Goal: Information Seeking & Learning: Check status

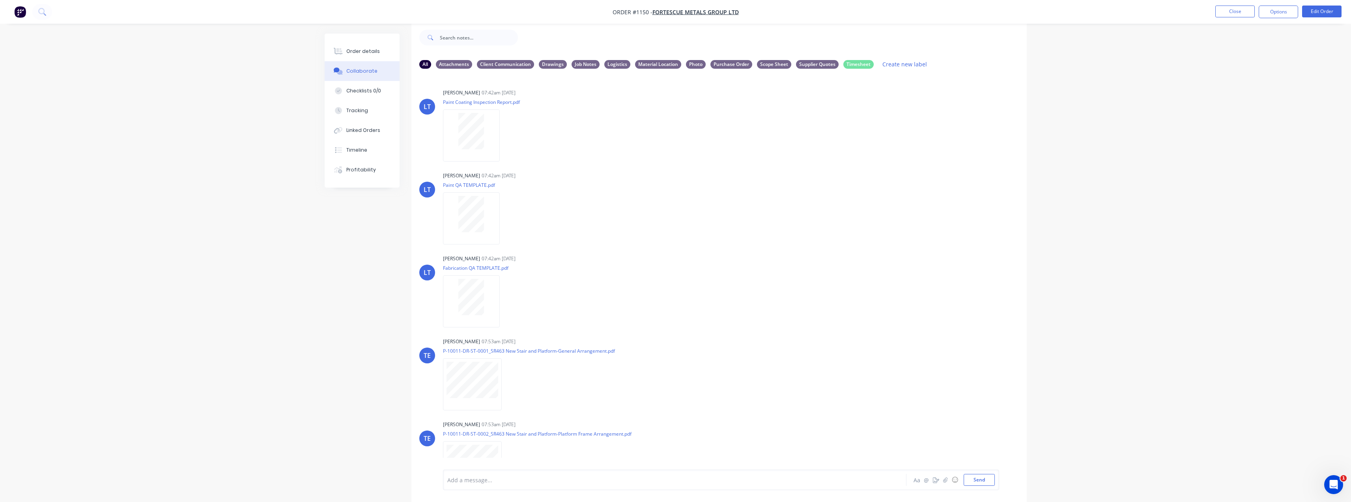
scroll to position [833, 0]
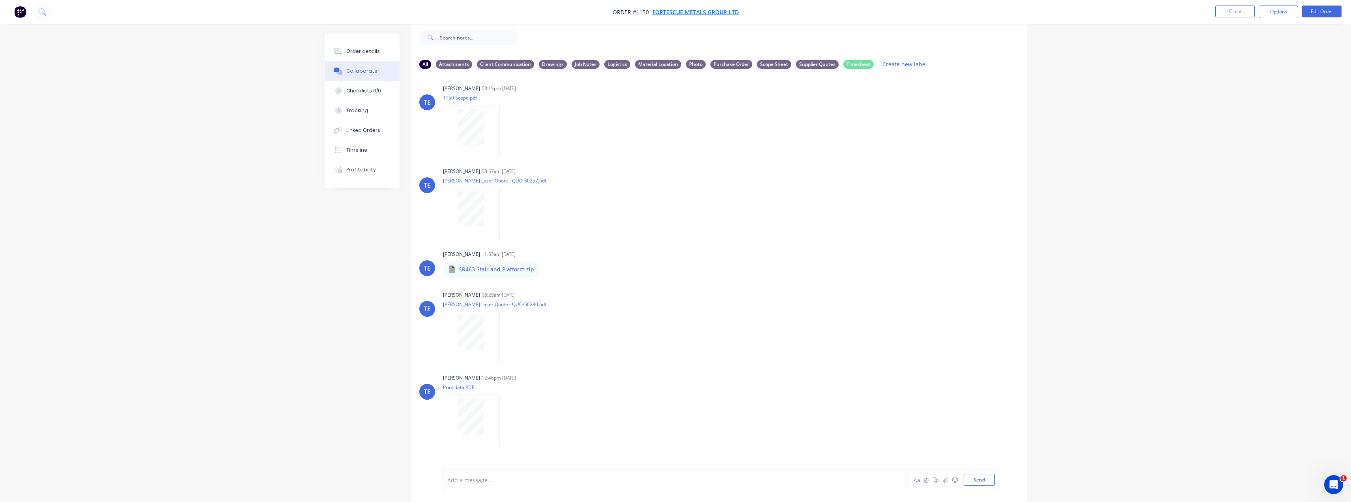
click at [676, 9] on span "FORTESCUE METALS GROUP LTD" at bounding box center [696, 11] width 86 height 7
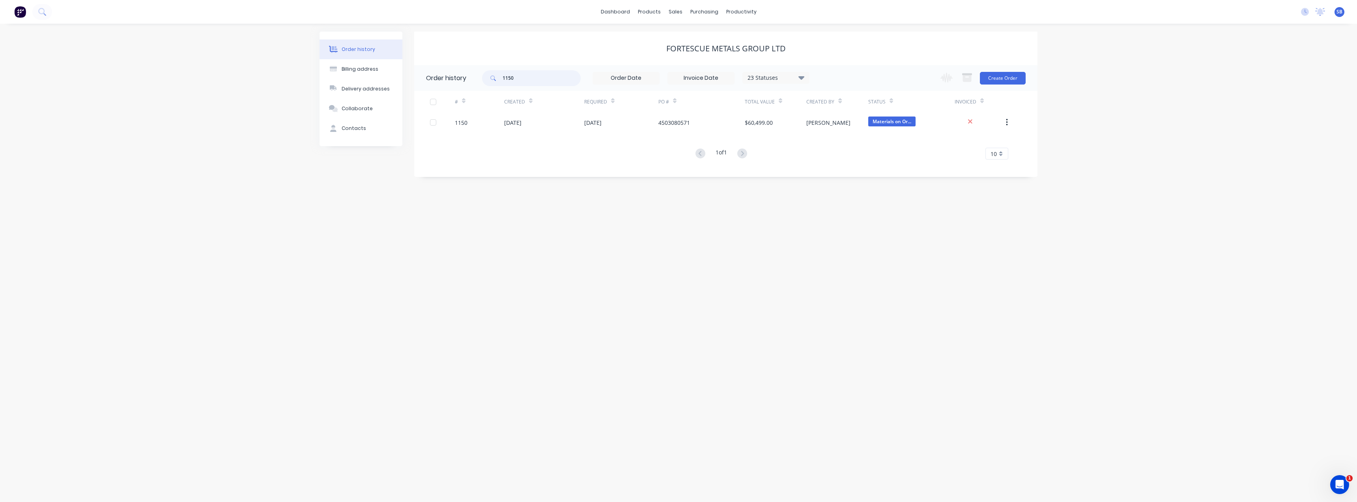
drag, startPoint x: 539, startPoint y: 81, endPoint x: 485, endPoint y: 76, distance: 55.1
click at [485, 76] on div "1150" at bounding box center [531, 78] width 99 height 16
type input "1133"
click at [705, 39] on div "Sales Orders" at bounding box center [705, 37] width 32 height 7
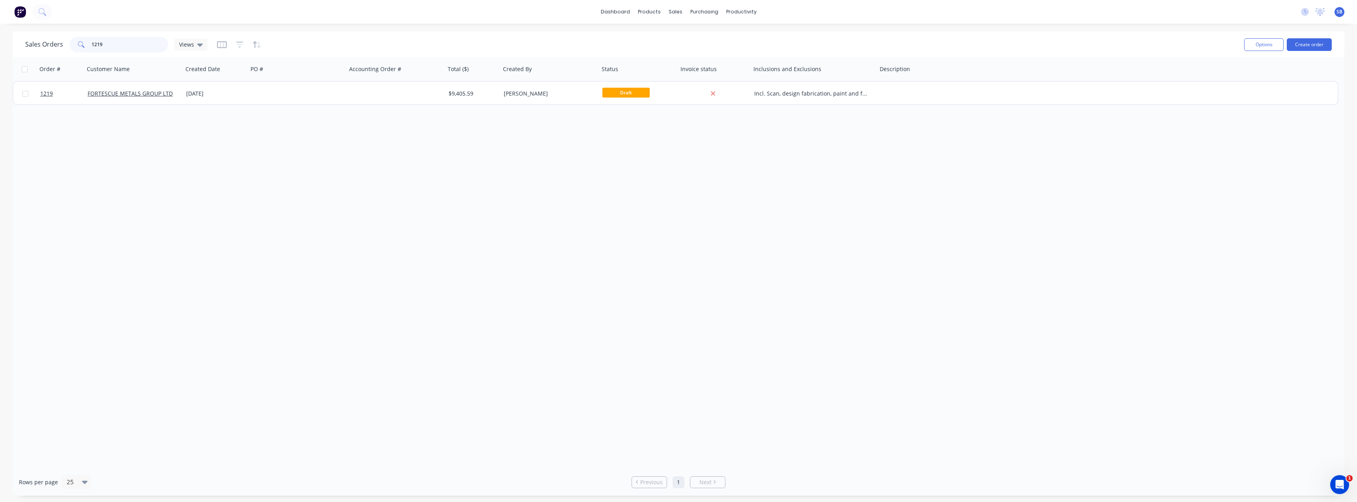
drag, startPoint x: 123, startPoint y: 49, endPoint x: 49, endPoint y: 42, distance: 74.5
click at [49, 42] on div "Sales Orders 1219 Views" at bounding box center [116, 45] width 182 height 16
drag, startPoint x: 99, startPoint y: 43, endPoint x: 34, endPoint y: 40, distance: 65.2
click at [36, 40] on div "Sales Orders 133 Views" at bounding box center [116, 45] width 182 height 16
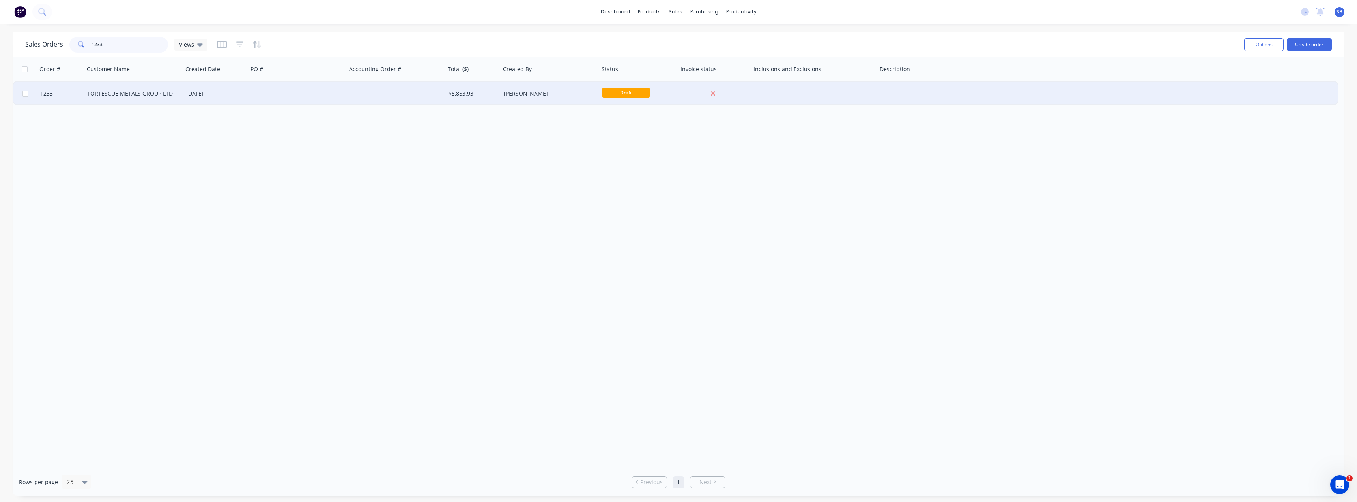
type input "1233"
click at [204, 95] on div "[DATE]" at bounding box center [215, 94] width 59 height 8
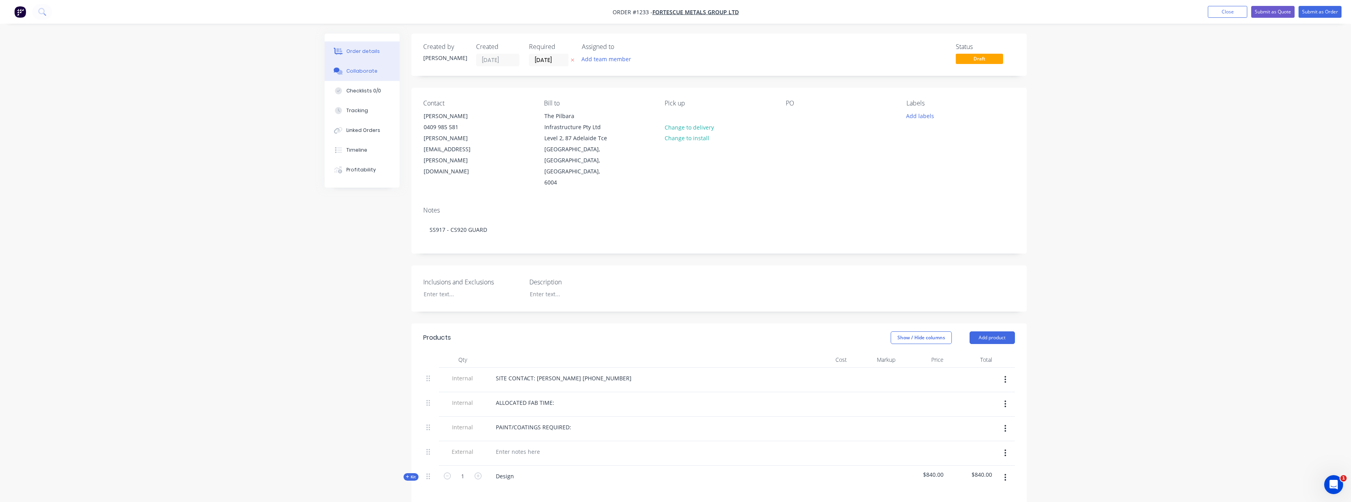
click at [350, 72] on div "Collaborate" at bounding box center [361, 70] width 31 height 7
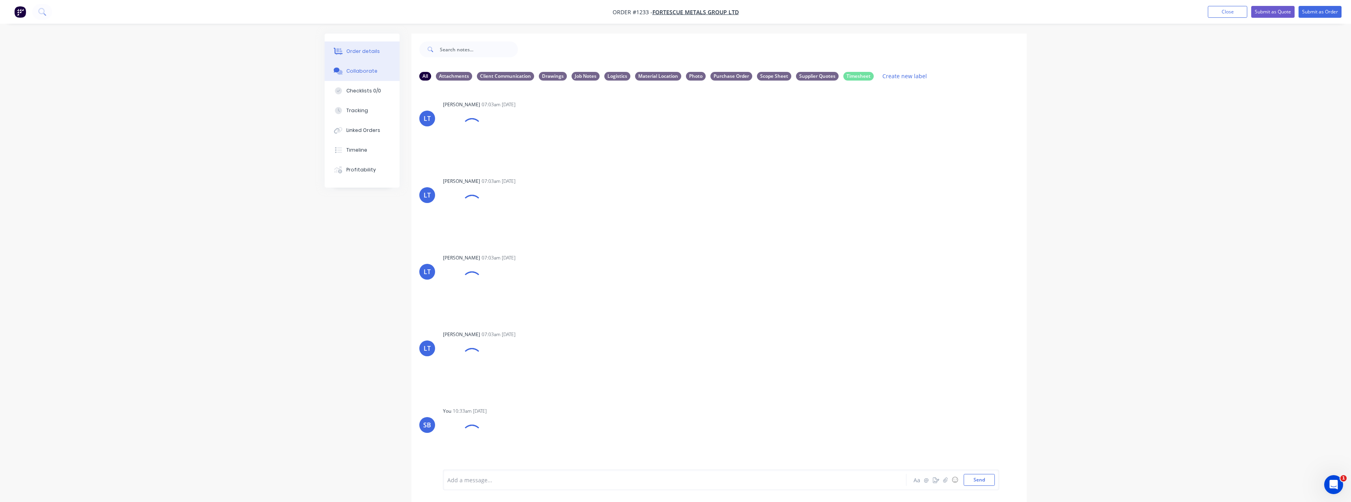
click at [358, 53] on div "Order details" at bounding box center [363, 51] width 34 height 7
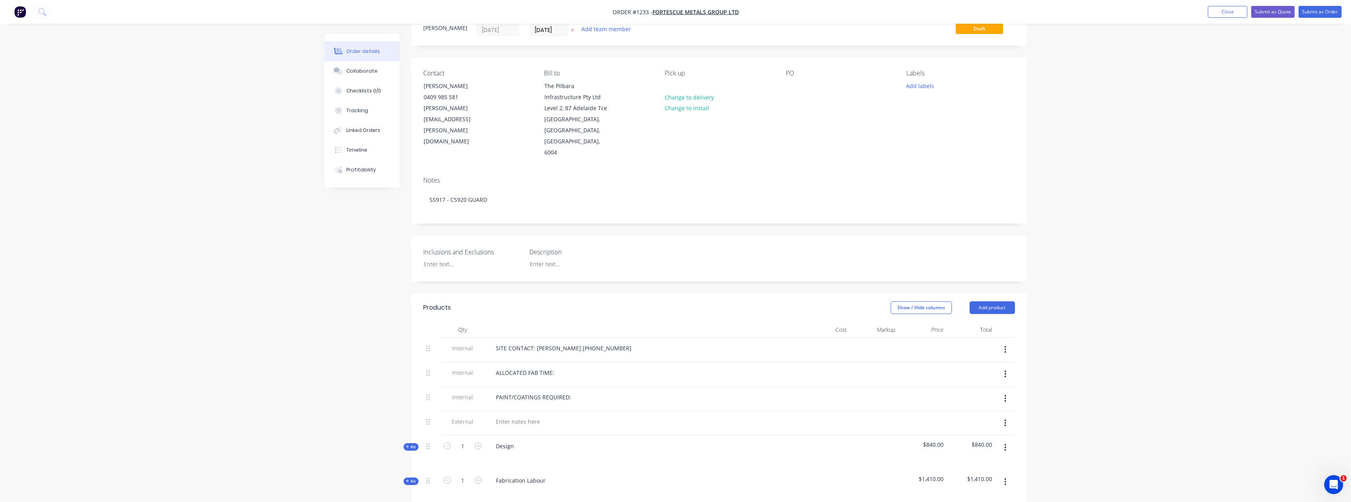
scroll to position [158, 0]
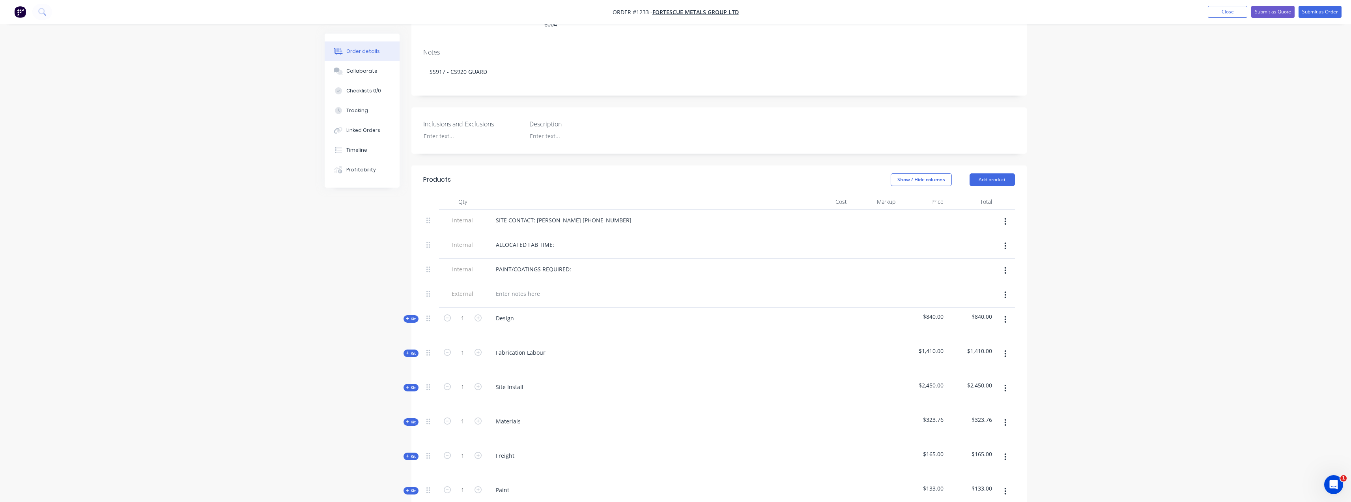
click at [408, 420] on icon "button" at bounding box center [407, 421] width 3 height 3
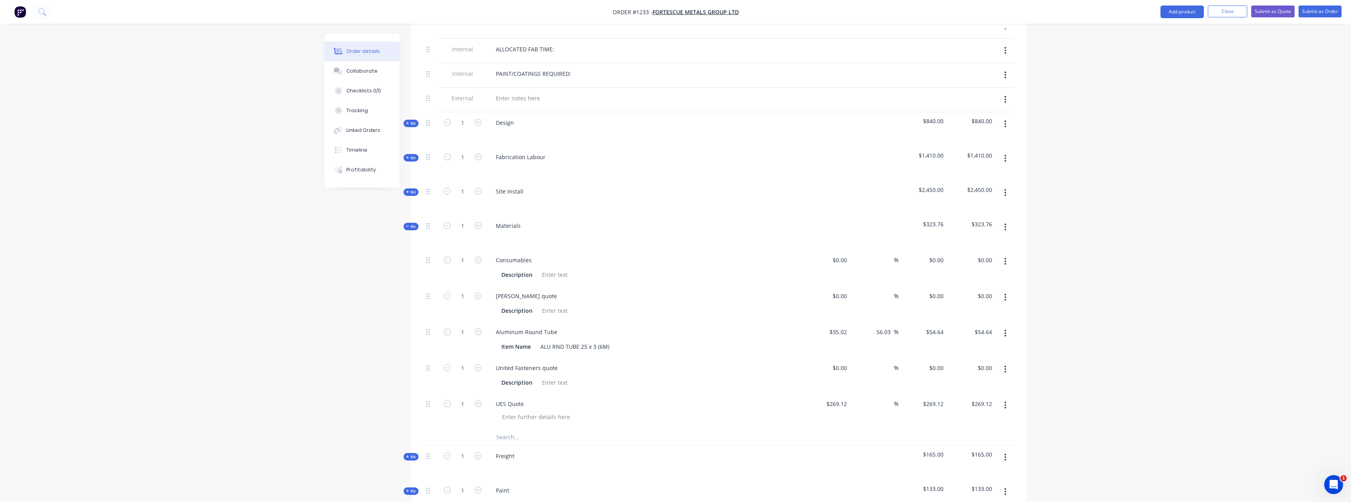
scroll to position [355, 0]
drag, startPoint x: 210, startPoint y: 303, endPoint x: 230, endPoint y: 298, distance: 21.5
click at [210, 303] on div "Order details Collaborate Checklists 0/0 Tracking Linked Orders Timeline Profit…" at bounding box center [675, 209] width 1351 height 1128
click at [843, 288] on input "0" at bounding box center [841, 293] width 18 height 11
type input "$757.16"
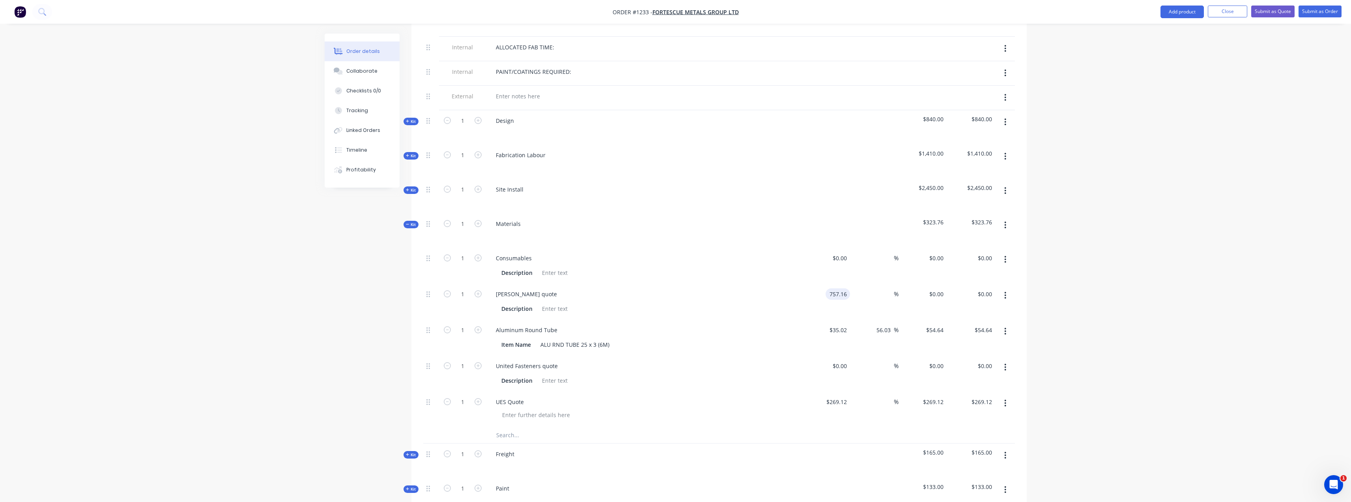
type input "$757.16"
click at [189, 355] on div "Order details Collaborate Checklists 0/0 Tracking Linked Orders Timeline Profit…" at bounding box center [675, 209] width 1351 height 1128
click at [307, 280] on div "Order details Collaborate Checklists 0/0 Tracking Linked Orders Timeline Profit…" at bounding box center [675, 209] width 1351 height 1128
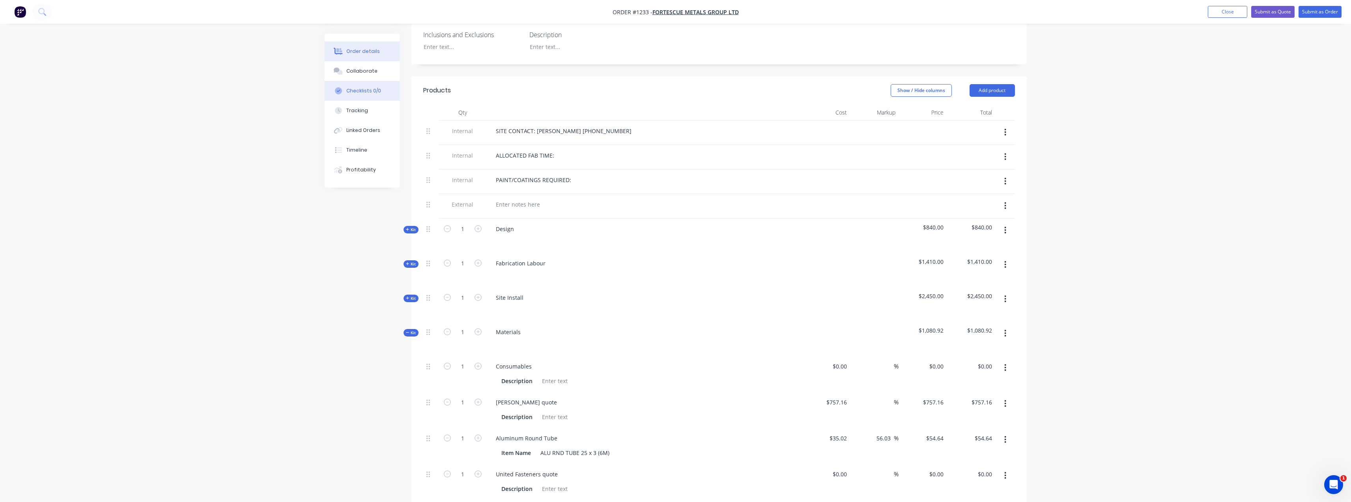
scroll to position [237, 0]
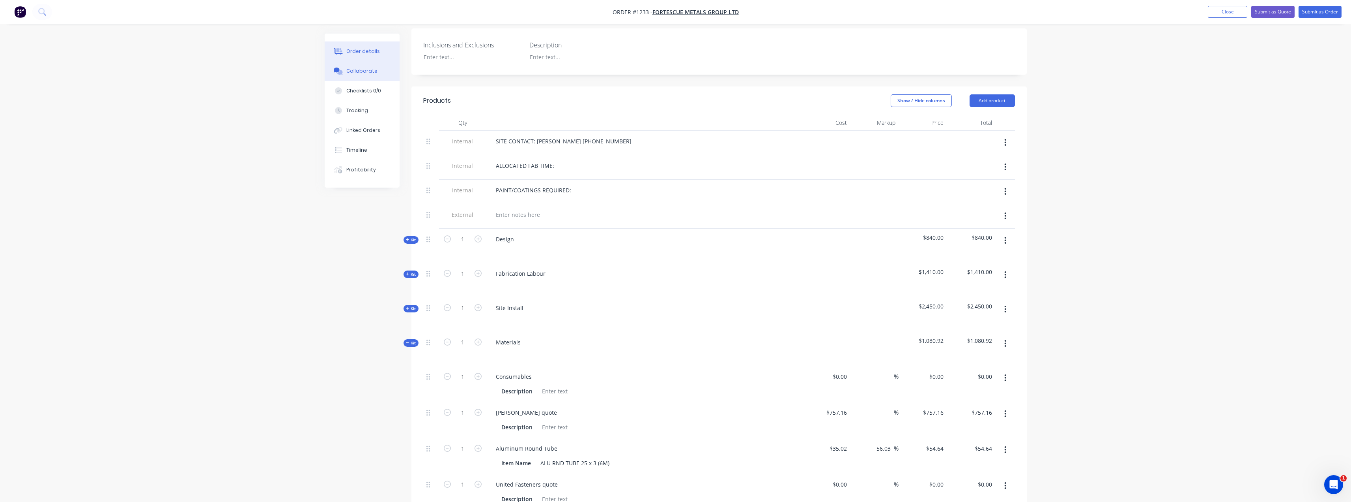
click at [362, 75] on button "Collaborate" at bounding box center [362, 71] width 75 height 20
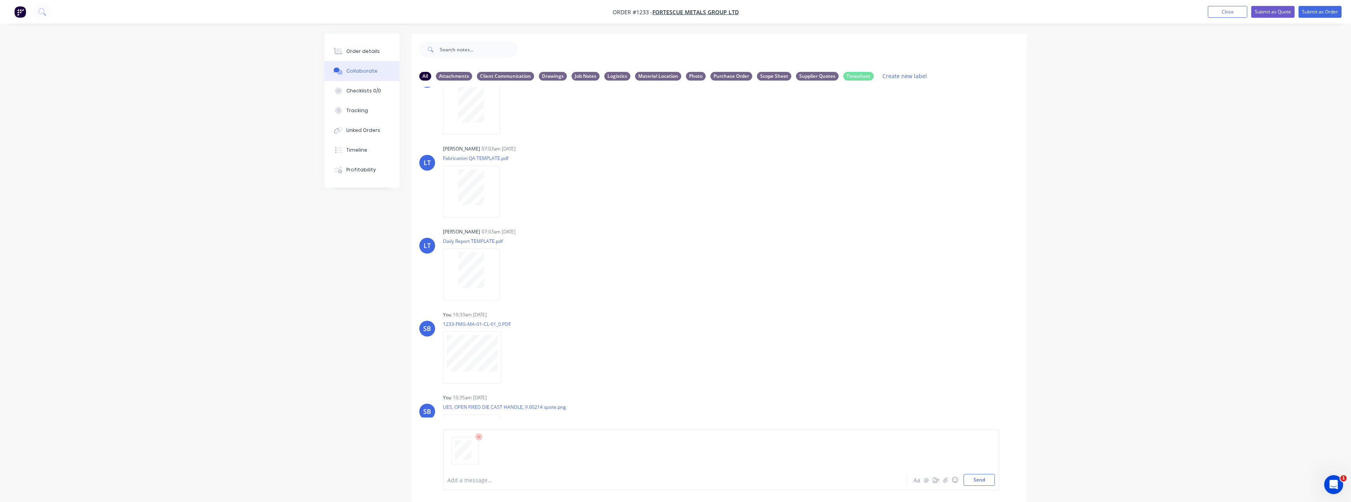
scroll to position [122, 0]
click at [982, 477] on button "Send" at bounding box center [979, 479] width 31 height 12
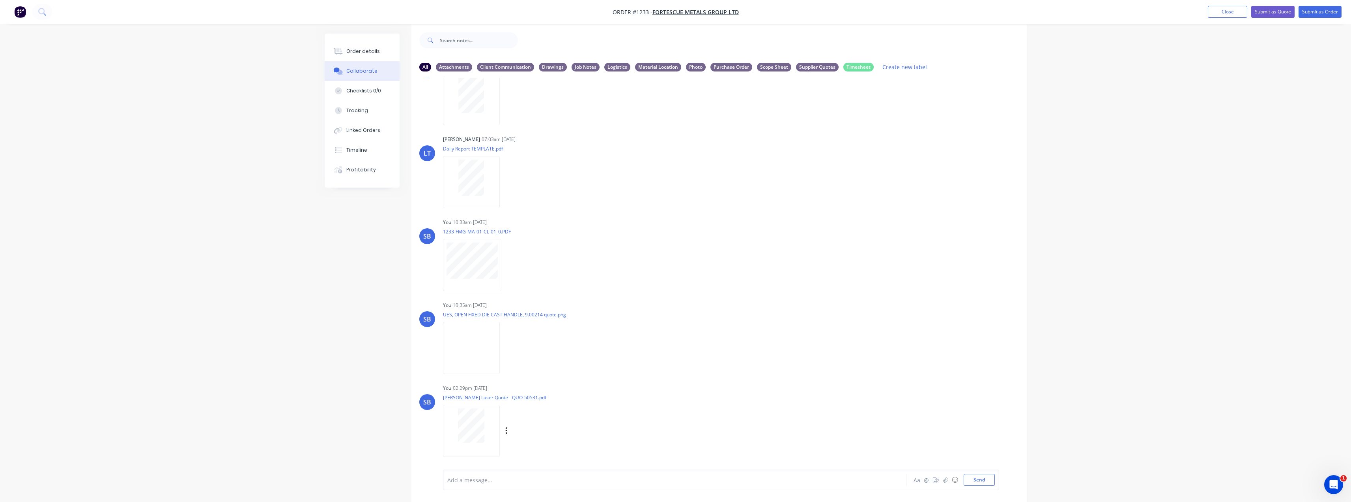
scroll to position [12, 0]
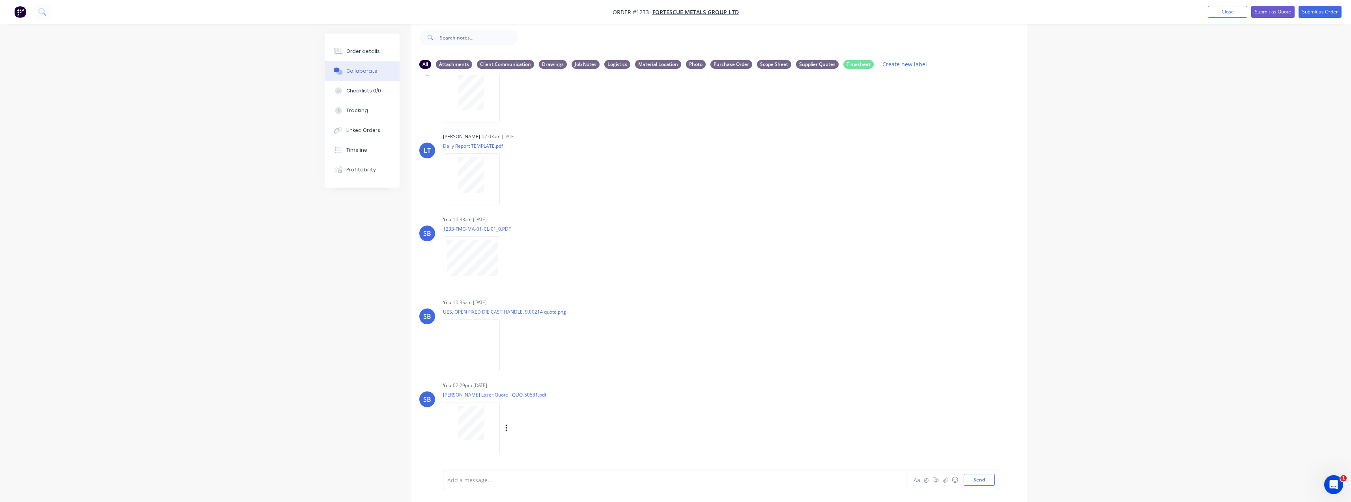
click at [510, 426] on div "Labels Download Delete" at bounding box center [547, 427] width 89 height 11
click at [505, 427] on icon "button" at bounding box center [506, 427] width 2 height 9
click at [550, 418] on button "Labels" at bounding box center [558, 411] width 89 height 18
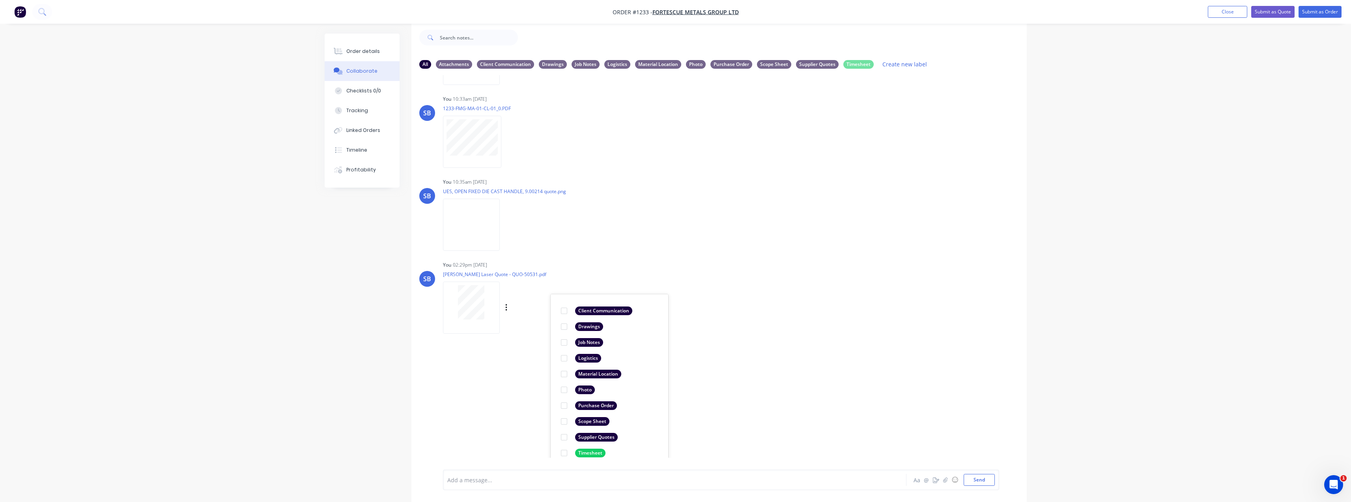
scroll to position [335, 0]
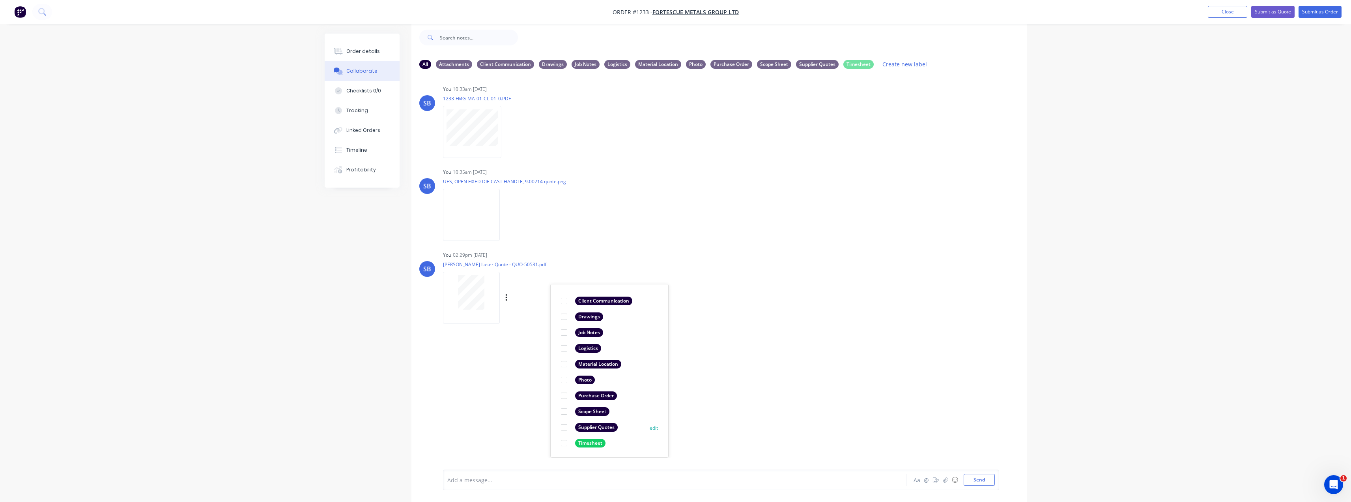
click at [602, 428] on div "Supplier Quotes" at bounding box center [596, 427] width 43 height 9
click at [796, 393] on div "LT [PERSON_NAME] 07:03am [DATE] Paint Coating Inspection Report.pdf Labels Down…" at bounding box center [720, 266] width 616 height 382
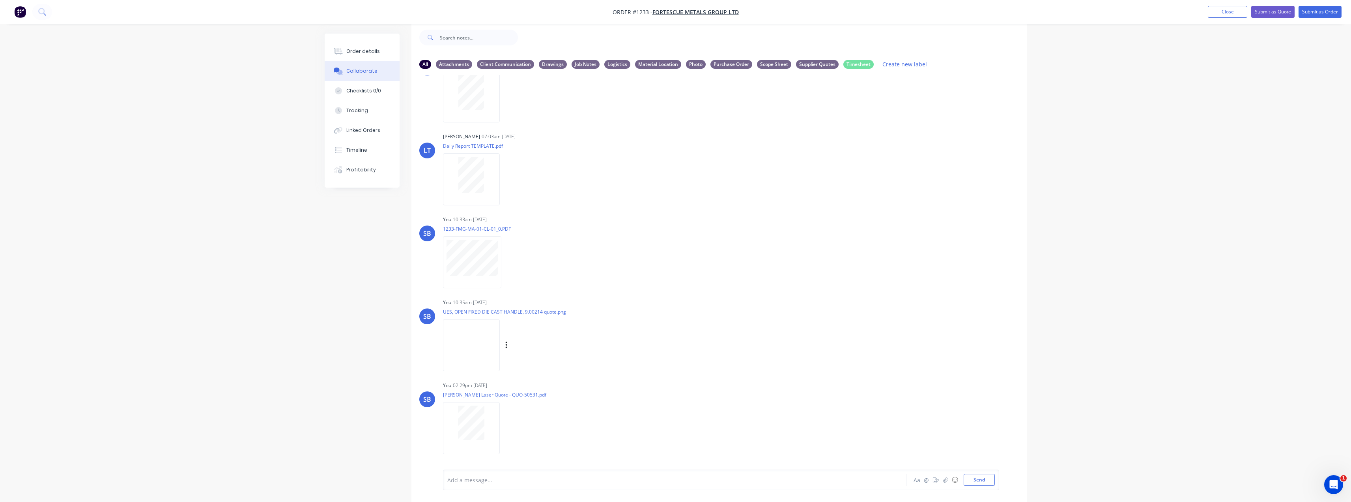
drag, startPoint x: 917, startPoint y: 325, endPoint x: 913, endPoint y: 325, distance: 4.3
click at [917, 325] on div "SB You 10:35am [DATE] UES, OPEN FIXED DIE CAST HANDLE, 9.00214 quote.png Labels…" at bounding box center [720, 331] width 616 height 71
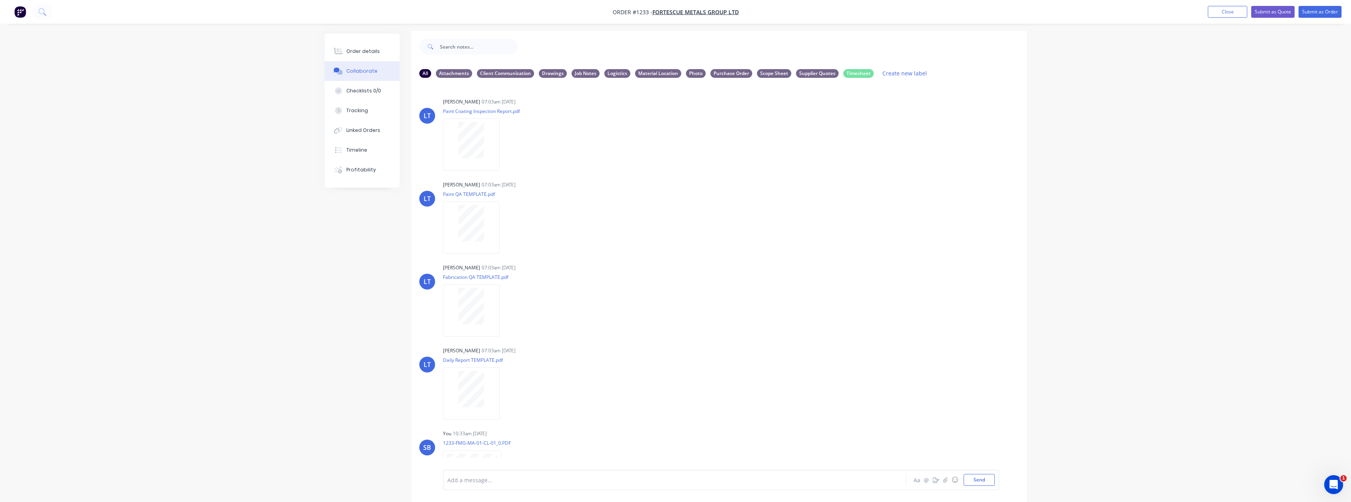
scroll to position [0, 0]
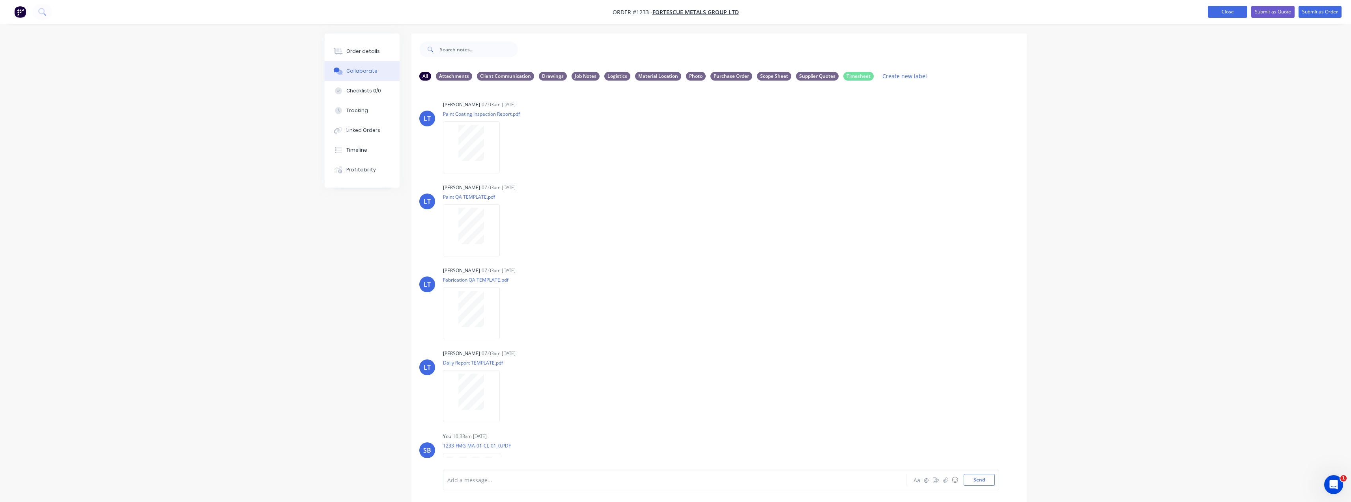
click at [1216, 13] on button "Close" at bounding box center [1227, 12] width 39 height 12
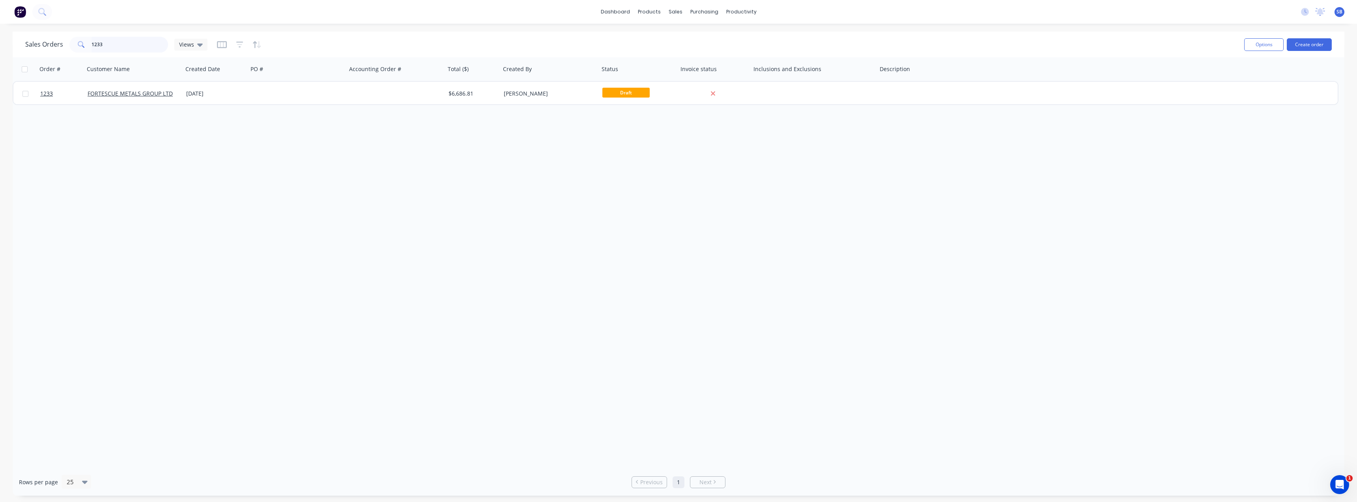
drag, startPoint x: 131, startPoint y: 45, endPoint x: 72, endPoint y: 42, distance: 59.7
click at [72, 42] on div "1233" at bounding box center [118, 45] width 99 height 16
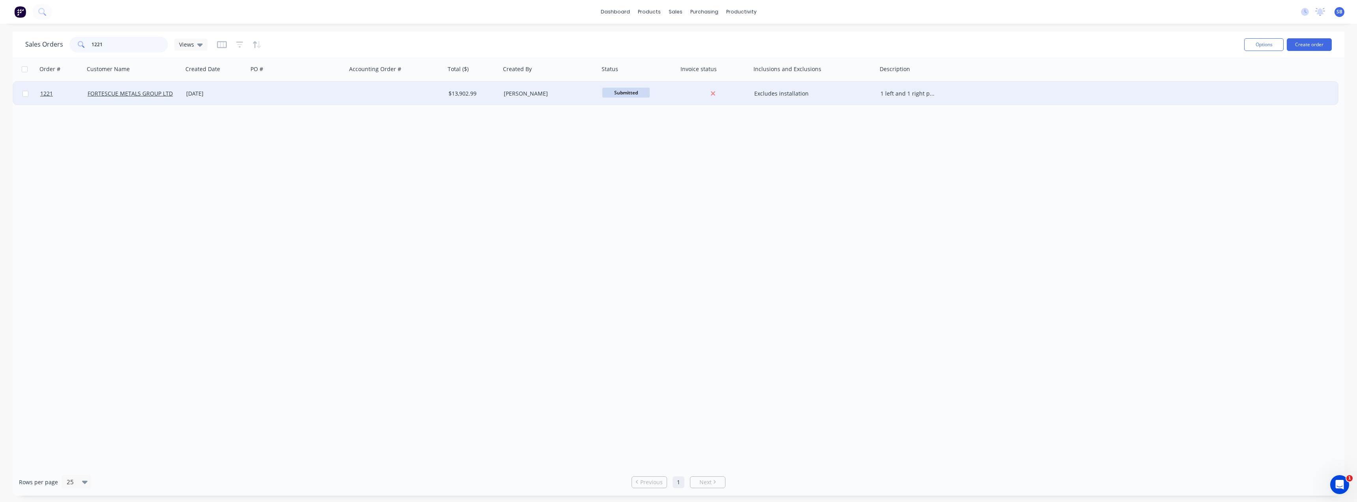
type input "1221"
click at [207, 97] on div "[DATE]" at bounding box center [215, 94] width 59 height 8
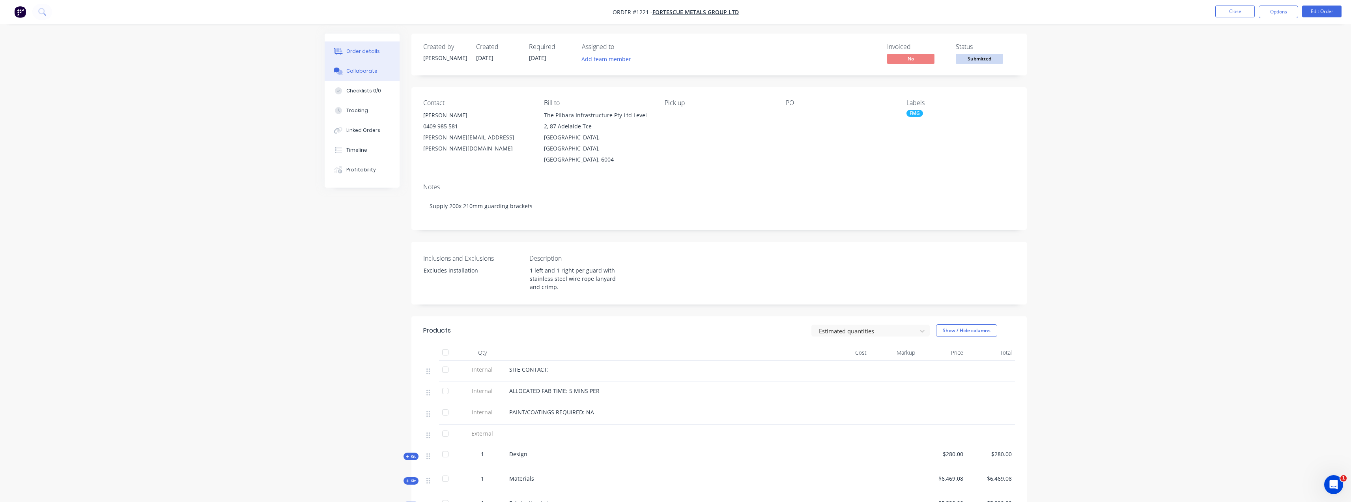
click at [361, 72] on div "Collaborate" at bounding box center [361, 70] width 31 height 7
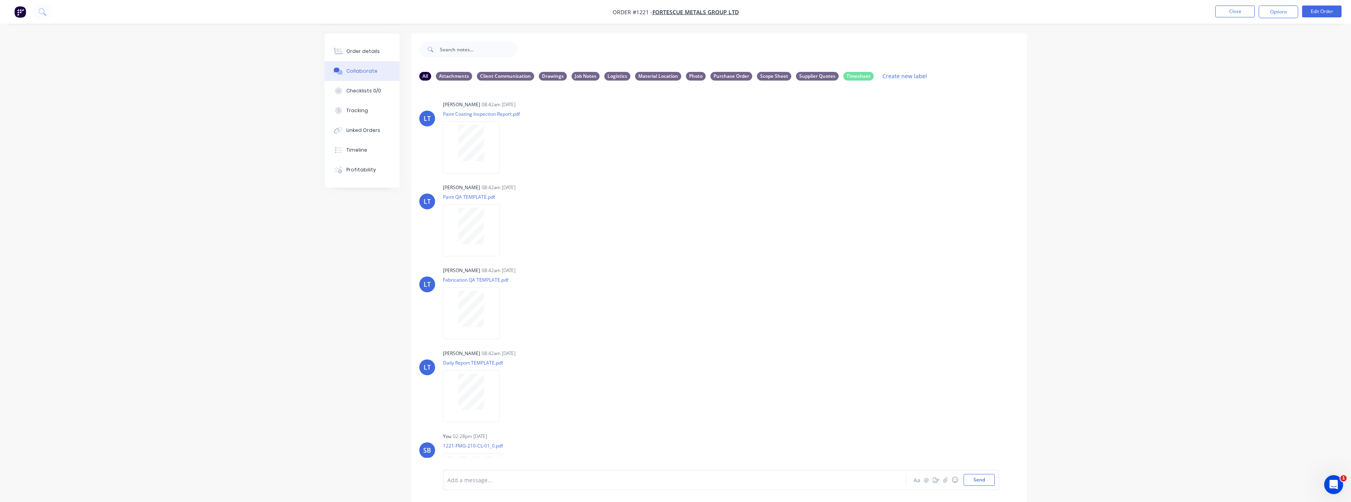
click at [814, 84] on div "All Attachments Client Communication Drawings Job Notes Logistics Material Loca…" at bounding box center [720, 76] width 616 height 22
click at [820, 79] on div "Supplier Quotes" at bounding box center [817, 75] width 43 height 9
click at [453, 139] on div at bounding box center [472, 143] width 50 height 36
click at [809, 299] on div "SB You 03:02pm [DATE] QUOTE 41176.pdf Labels Download Delete [PERSON_NAME] [PER…" at bounding box center [720, 278] width 616 height 382
click at [483, 246] on div at bounding box center [471, 230] width 57 height 52
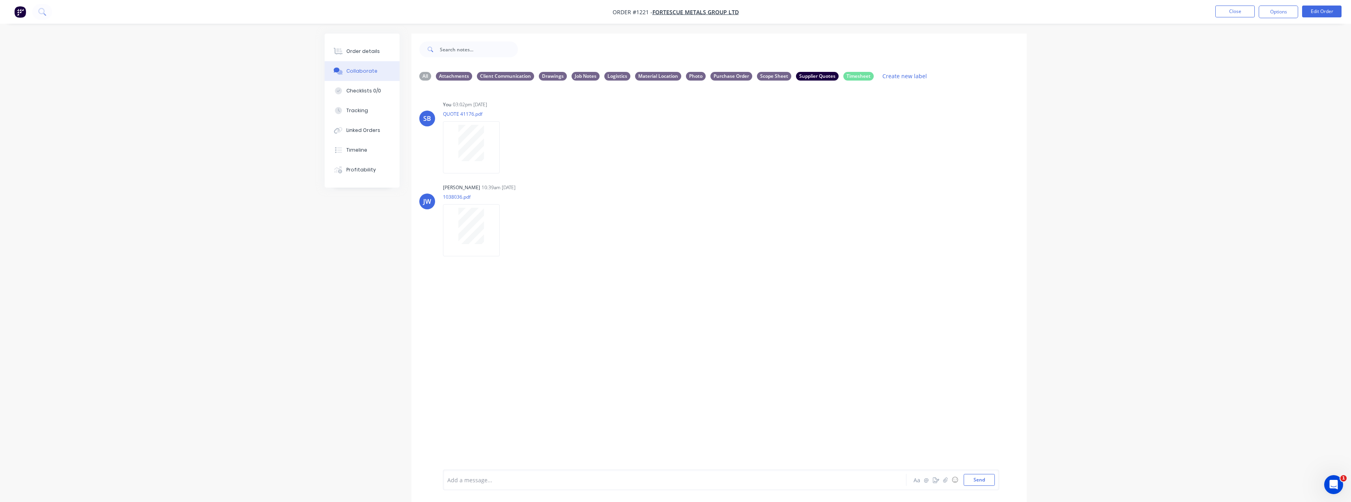
drag, startPoint x: 711, startPoint y: 434, endPoint x: 705, endPoint y: 426, distance: 10.3
click at [711, 434] on div "SB You 03:02pm [DATE] QUOTE 41176.pdf Labels Download Delete [PERSON_NAME] [PER…" at bounding box center [720, 278] width 616 height 382
click at [507, 232] on icon "button" at bounding box center [506, 229] width 2 height 7
click at [1231, 8] on button "Close" at bounding box center [1235, 12] width 39 height 12
